Goal: Transaction & Acquisition: Purchase product/service

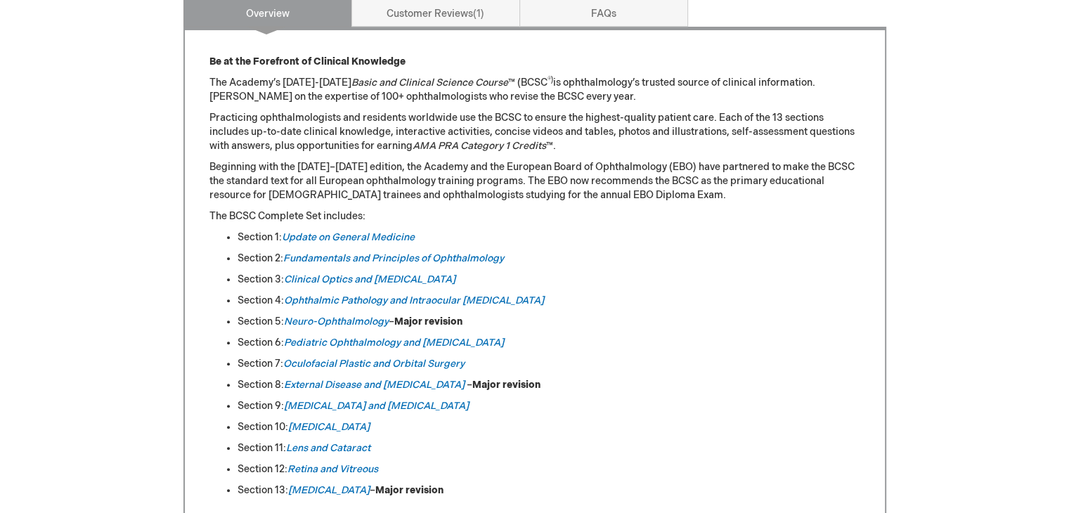
scroll to position [602, 0]
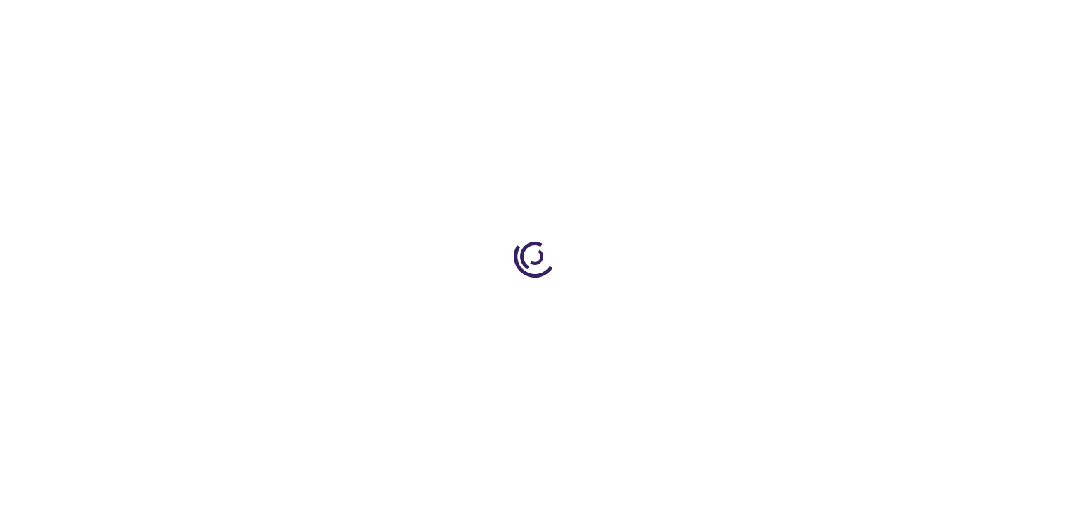
type input "0"
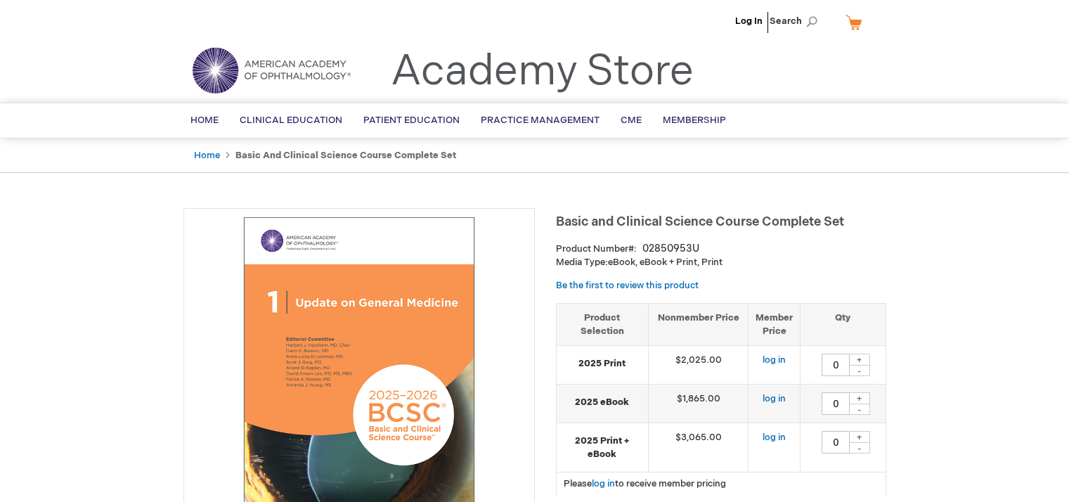
type input "0"
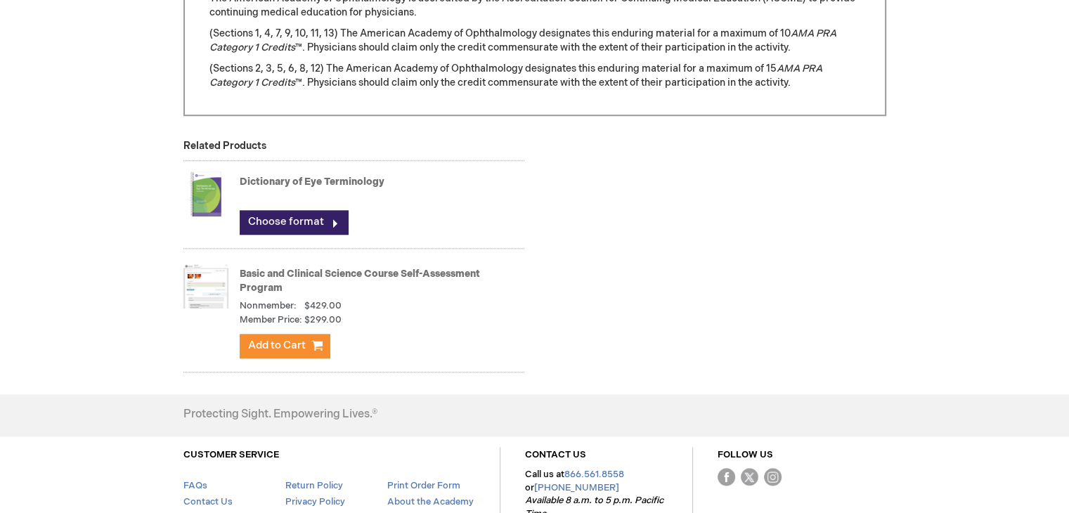
scroll to position [1442, 0]
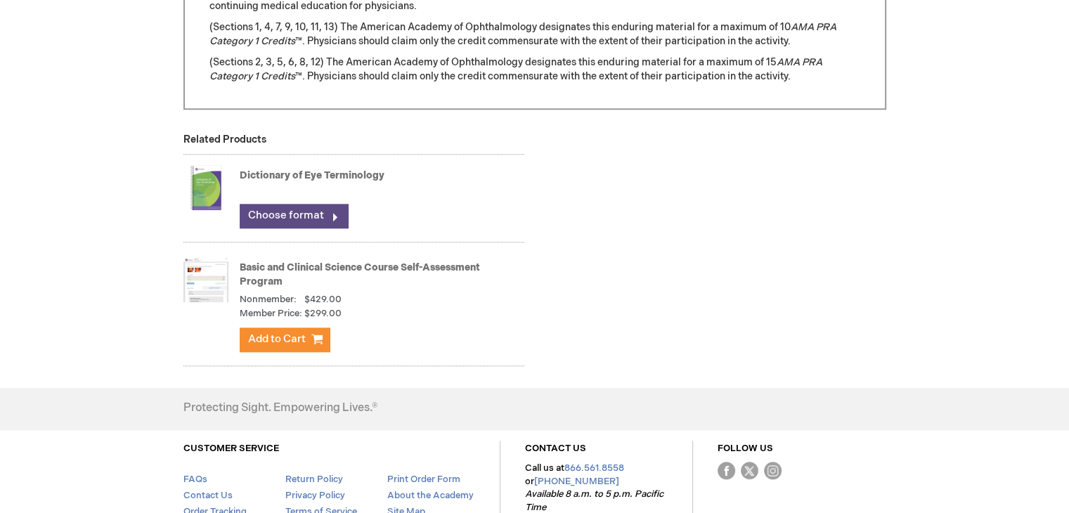
click at [309, 222] on link "Choose format" at bounding box center [294, 216] width 108 height 24
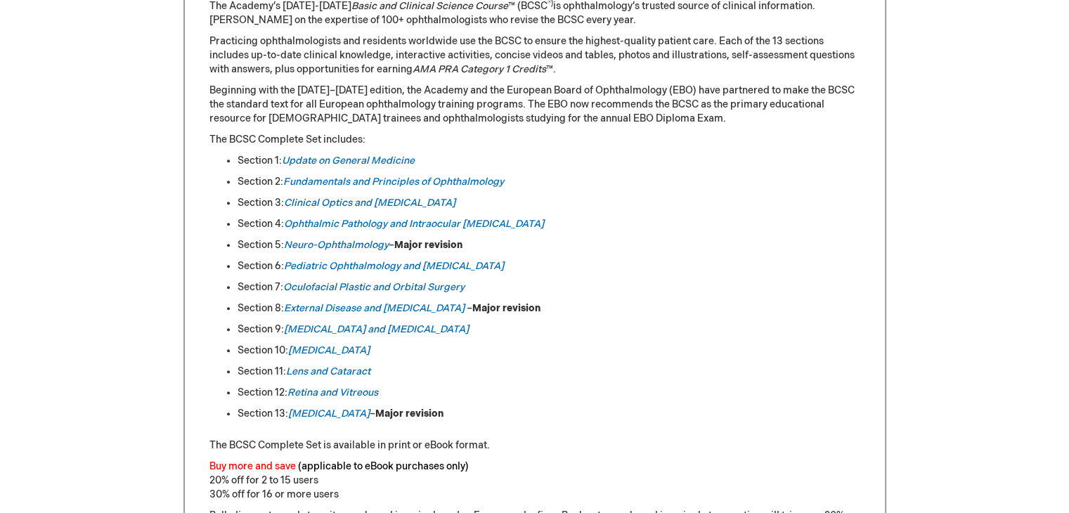
scroll to position [680, 0]
